Goal: Transaction & Acquisition: Purchase product/service

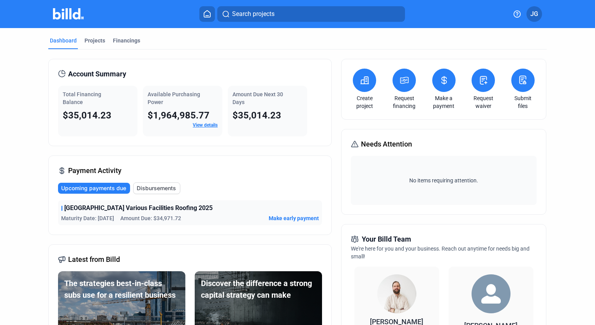
click at [287, 218] on span "Make early payment" at bounding box center [294, 218] width 50 height 8
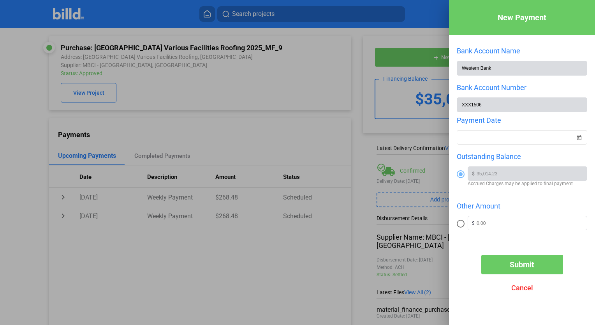
click at [402, 100] on div at bounding box center [297, 162] width 595 height 325
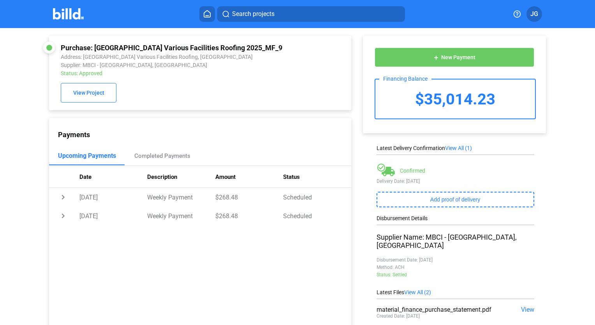
click at [488, 97] on div "$35,014.23" at bounding box center [455, 98] width 160 height 39
click at [493, 97] on div "$35,014.23" at bounding box center [455, 98] width 160 height 39
drag, startPoint x: 490, startPoint y: 98, endPoint x: 411, endPoint y: 97, distance: 78.3
click at [411, 97] on div "$35,014.23" at bounding box center [455, 98] width 160 height 39
copy div "$35,014.23"
